Goal: Find specific page/section: Find specific page/section

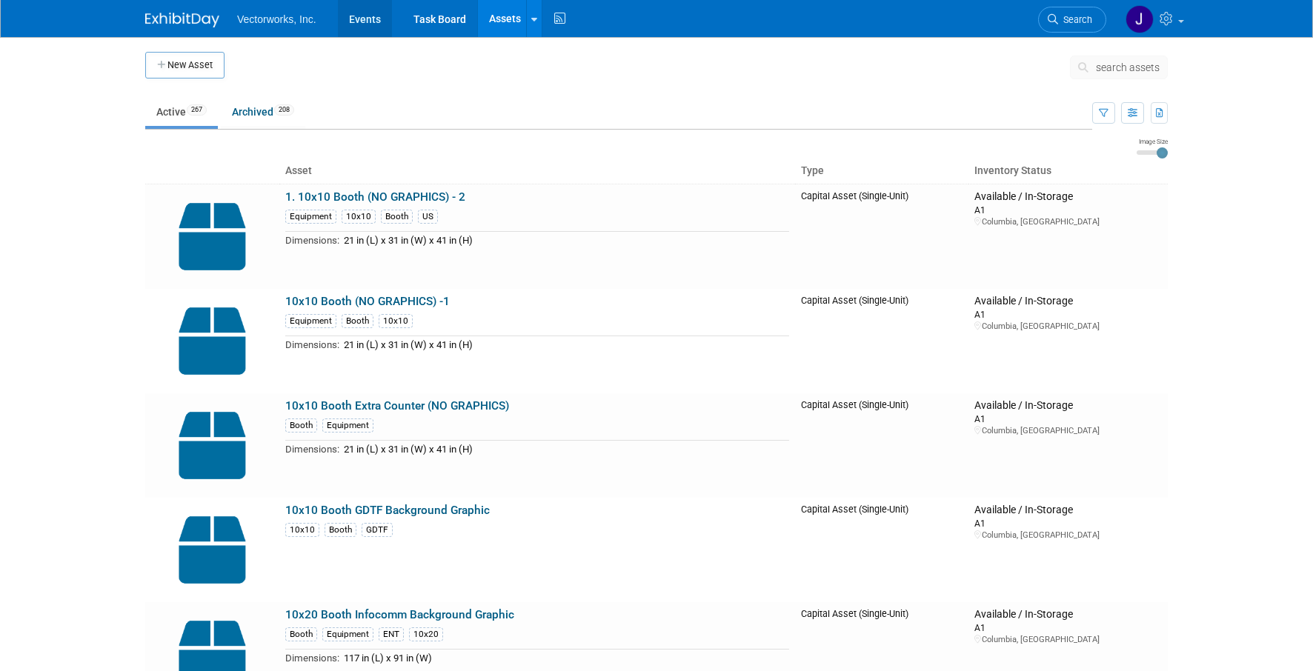
click at [371, 23] on link "Events" at bounding box center [365, 18] width 54 height 37
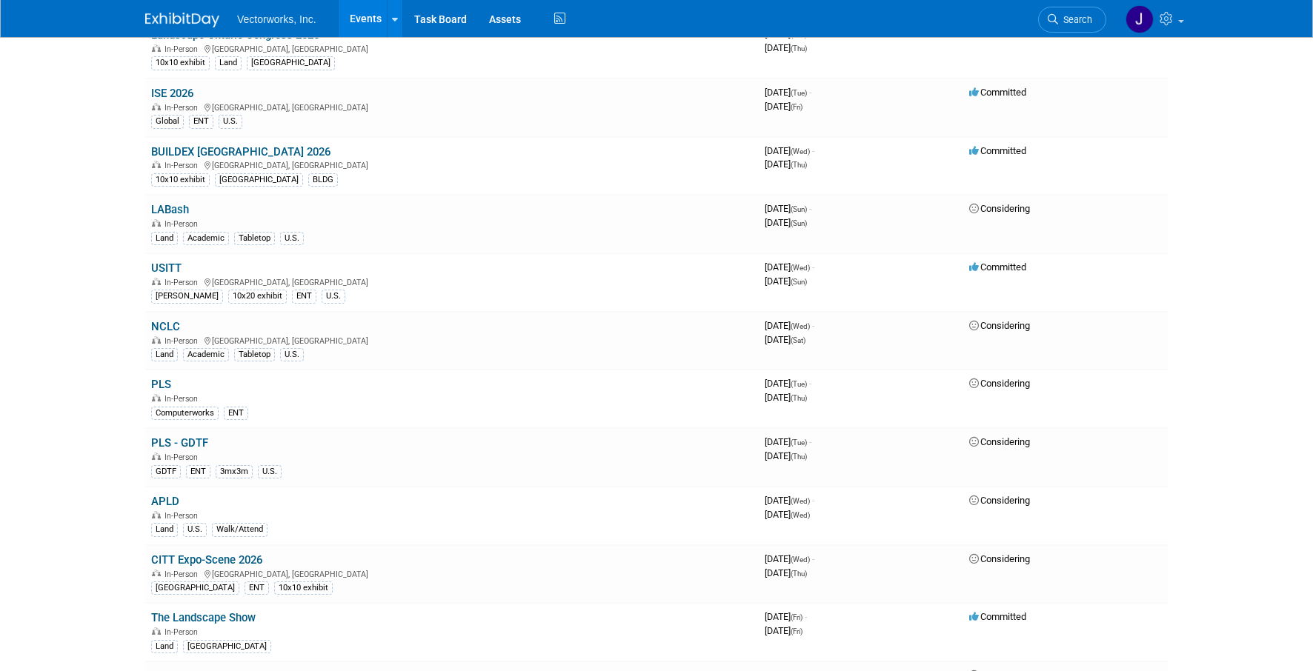
scroll to position [450, 0]
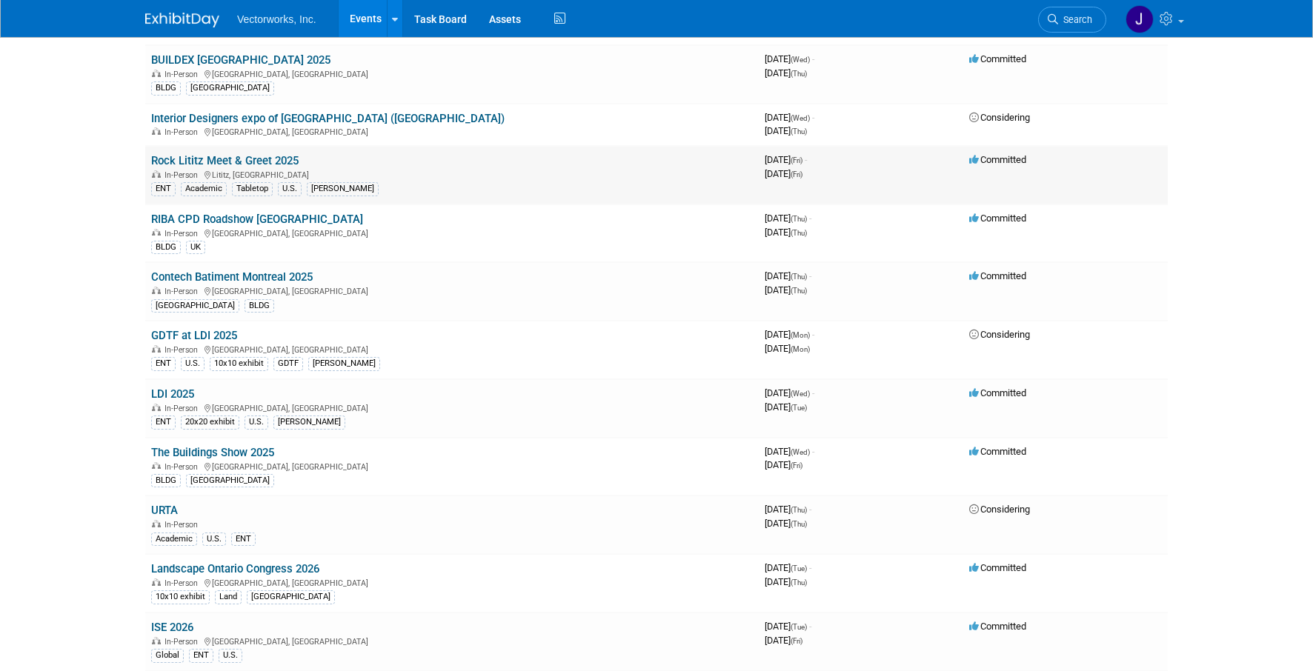
click at [256, 162] on link "Rock Lititz Meet & Greet 2025" at bounding box center [224, 160] width 147 height 13
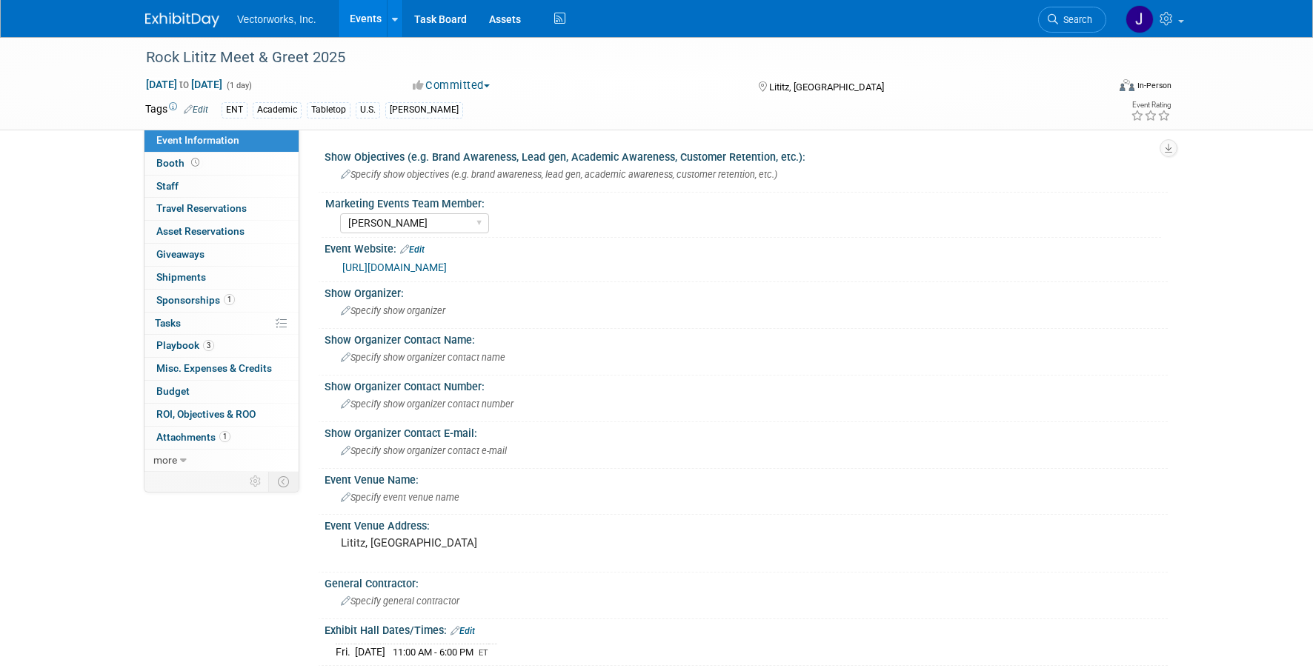
select select "Sarah Rose Angley"
click at [182, 345] on span "Playbook 3" at bounding box center [185, 345] width 58 height 12
